Goal: Book appointment/travel/reservation

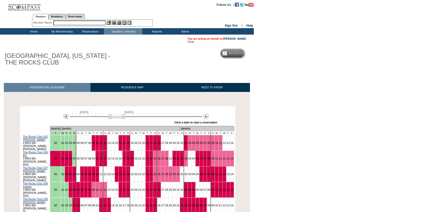
click at [322, 113] on body "Follow Us ::" at bounding box center [222, 106] width 444 height 212
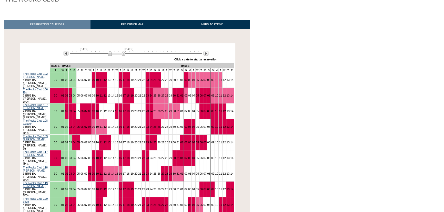
scroll to position [70, 0]
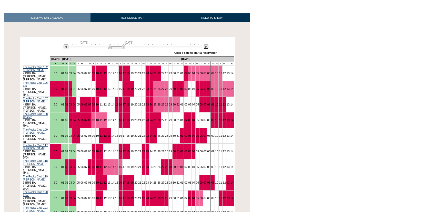
click at [207, 48] on img at bounding box center [206, 46] width 5 height 5
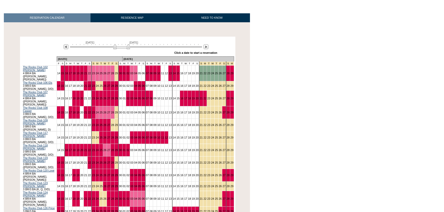
click at [337, 72] on body "Follow Us ::" at bounding box center [222, 36] width 444 height 212
click at [207, 45] on img at bounding box center [206, 46] width 5 height 5
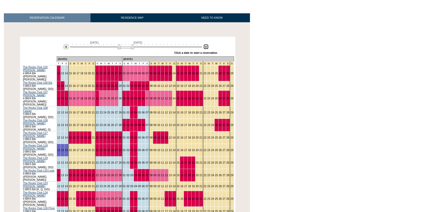
drag, startPoint x: 130, startPoint y: 46, endPoint x: 125, endPoint y: 46, distance: 5.4
click at [125, 46] on img at bounding box center [125, 46] width 17 height 5
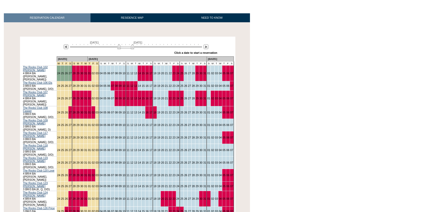
click at [334, 56] on body "Follow Us ::" at bounding box center [222, 36] width 444 height 212
click at [127, 48] on img at bounding box center [124, 46] width 17 height 5
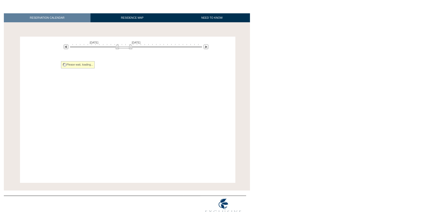
click at [315, 65] on body "Follow Us ::" at bounding box center [222, 36] width 444 height 212
